Goal: Check status

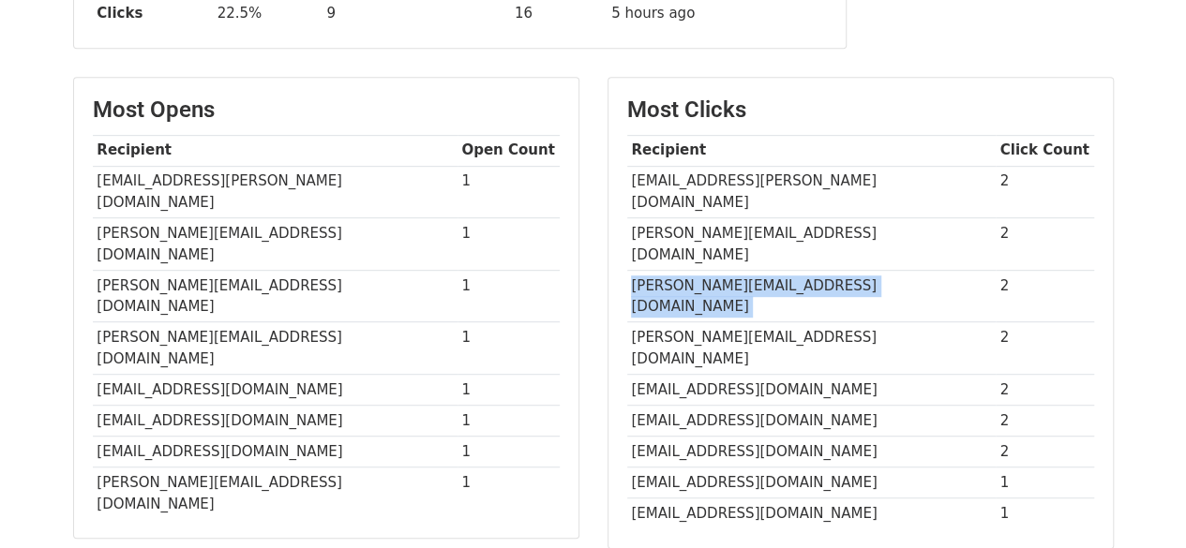
scroll to position [194, 0]
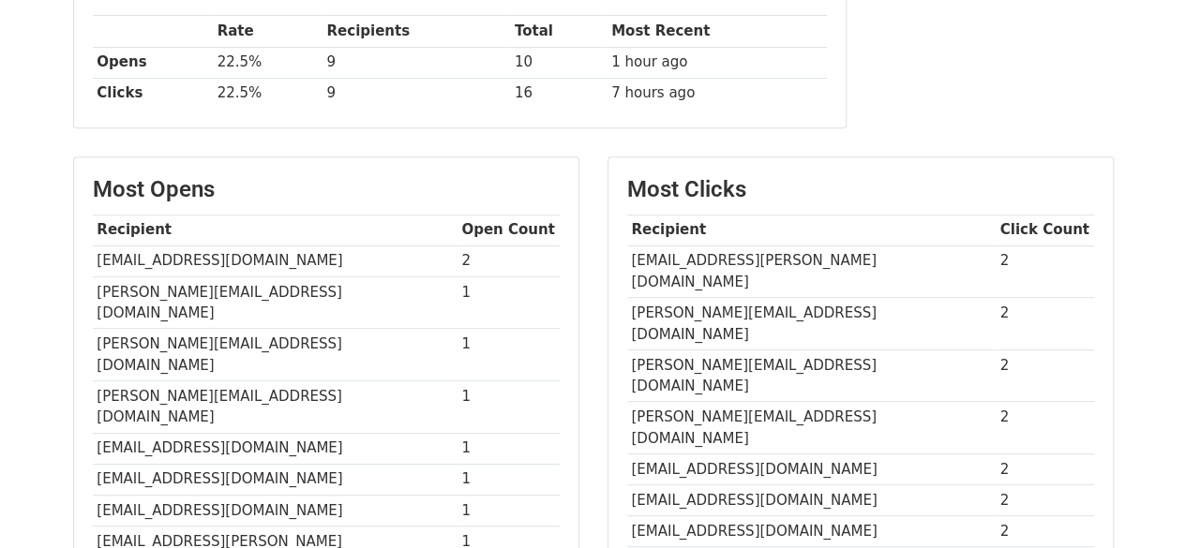
scroll to position [324, 0]
click at [680, 297] on td "[PERSON_NAME][EMAIL_ADDRESS][DOMAIN_NAME]" at bounding box center [811, 323] width 368 height 53
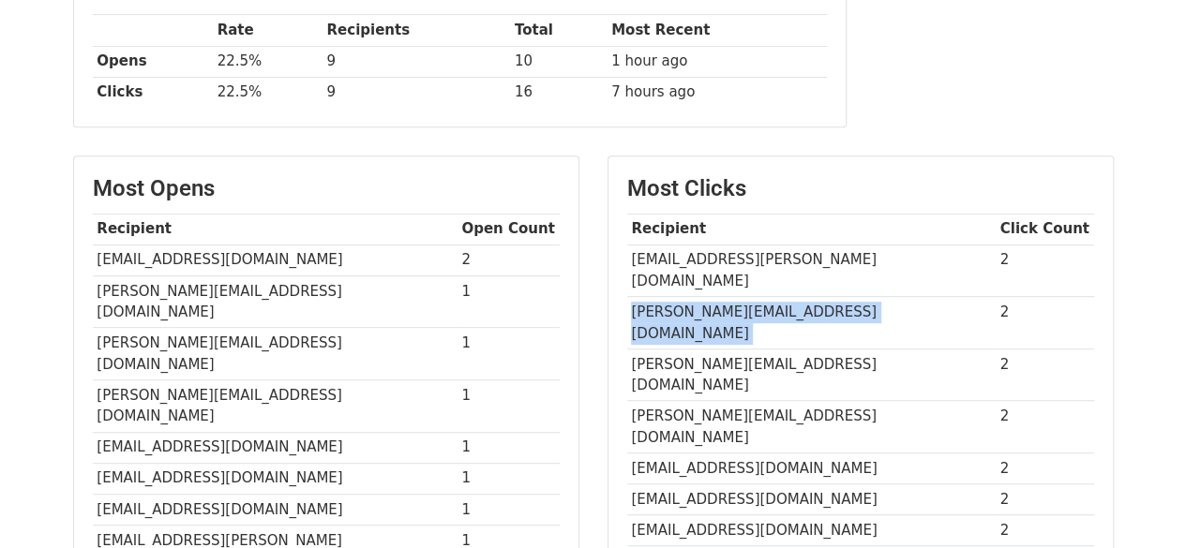
click at [680, 297] on td "[PERSON_NAME][EMAIL_ADDRESS][DOMAIN_NAME]" at bounding box center [811, 323] width 368 height 53
click at [706, 248] on td "[EMAIL_ADDRESS][PERSON_NAME][DOMAIN_NAME]" at bounding box center [811, 271] width 368 height 53
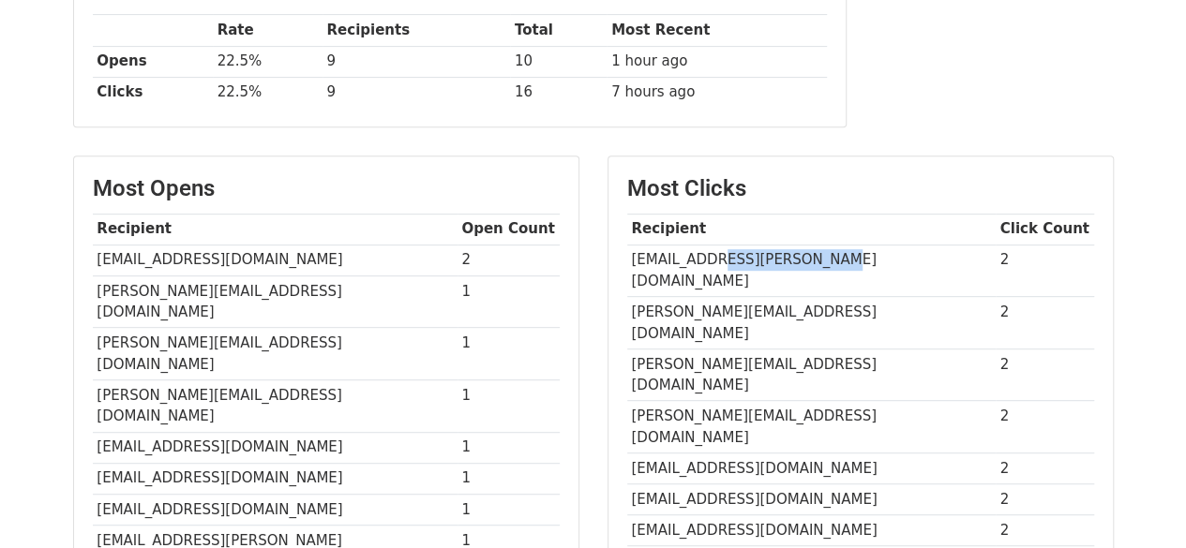
click at [706, 248] on td "[EMAIL_ADDRESS][PERSON_NAME][DOMAIN_NAME]" at bounding box center [811, 271] width 368 height 53
copy tr "[EMAIL_ADDRESS][PERSON_NAME][DOMAIN_NAME]"
